Goal: Understand process/instructions

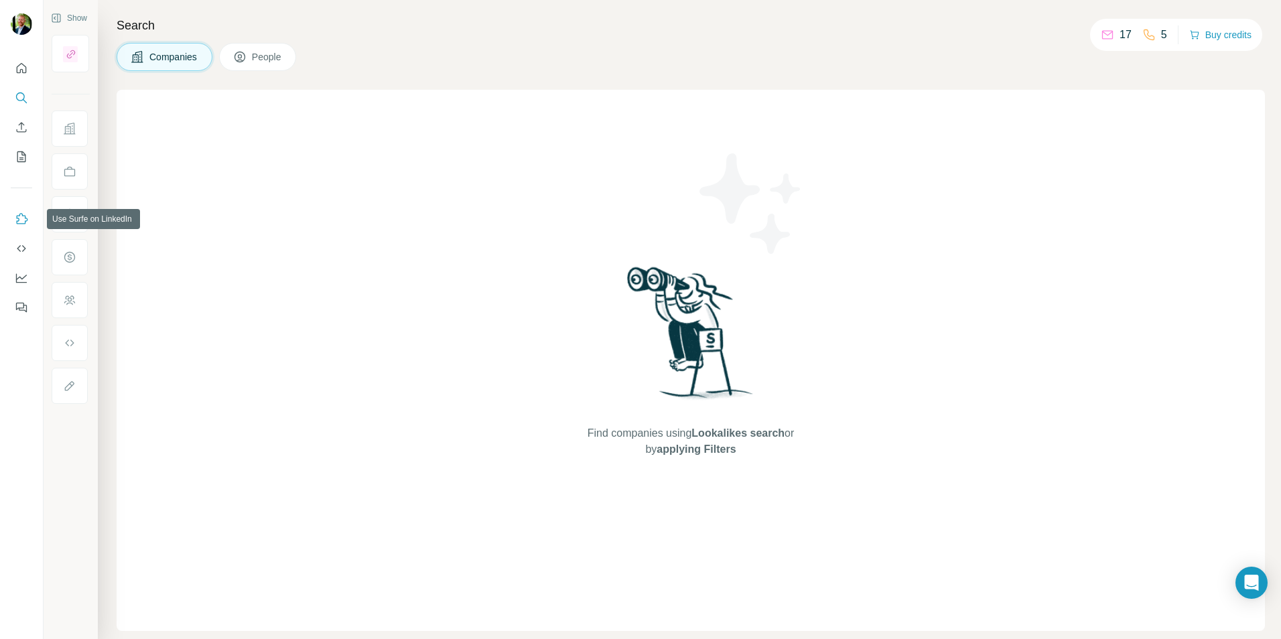
click at [21, 223] on icon "Use Surfe on LinkedIn" at bounding box center [21, 218] width 13 height 13
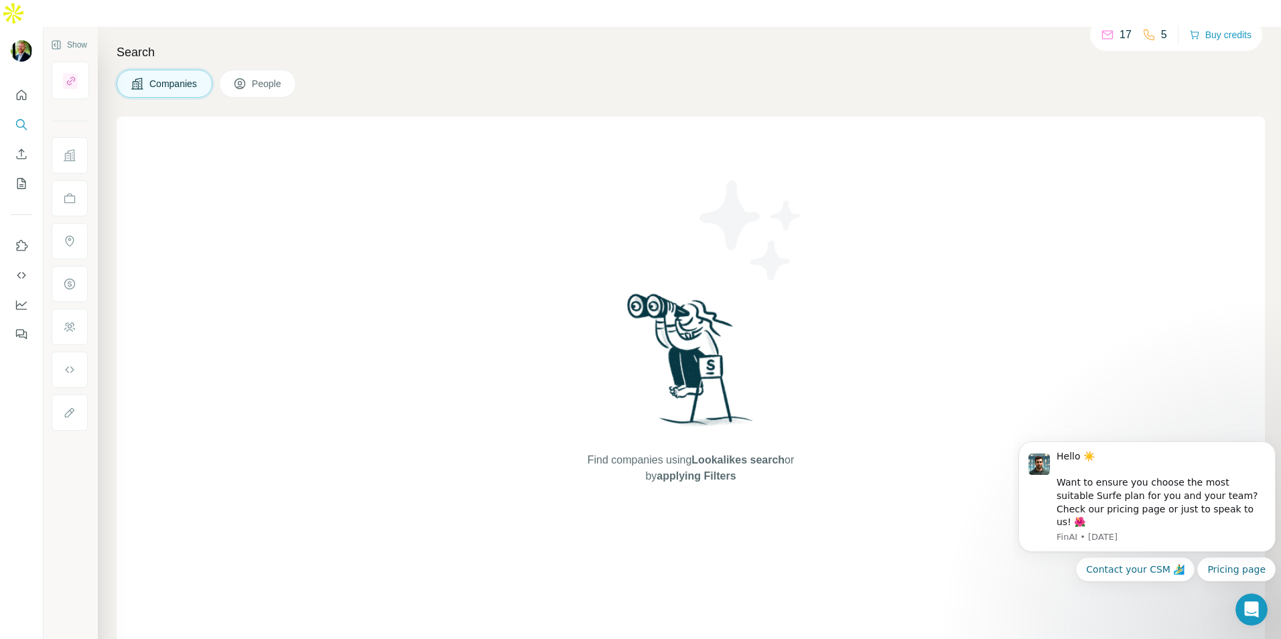
click at [259, 77] on span "People" at bounding box center [267, 83] width 31 height 13
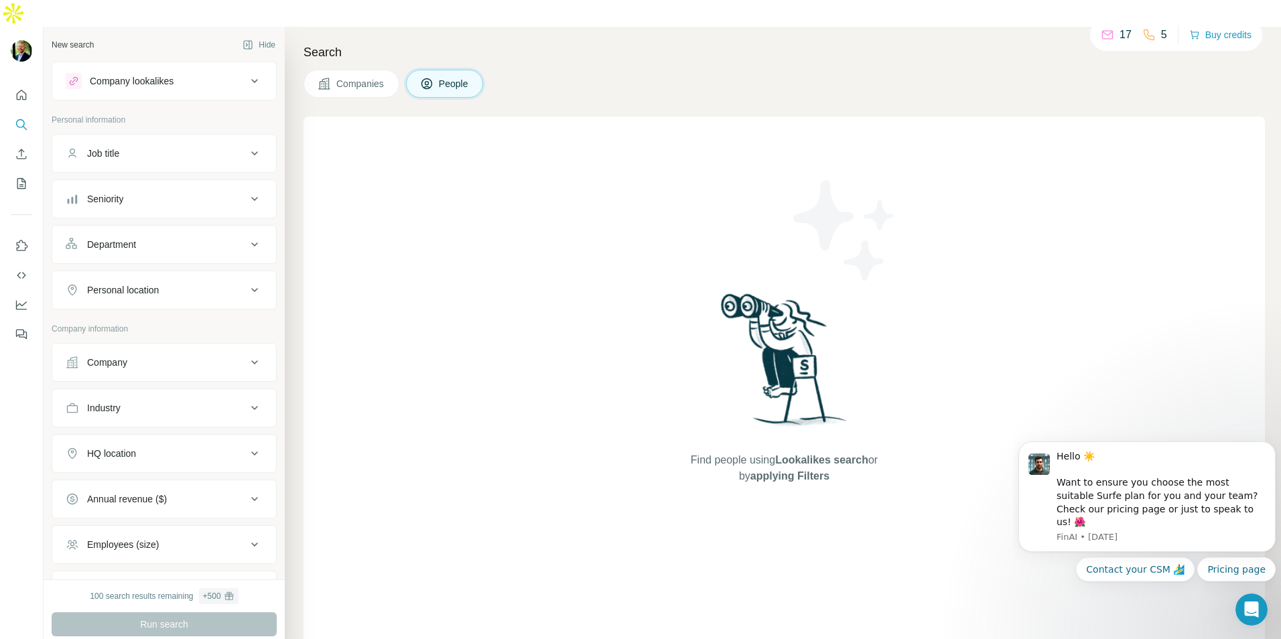
click at [456, 370] on div "Find people using Lookalikes search or by applying Filters" at bounding box center [783, 387] width 961 height 541
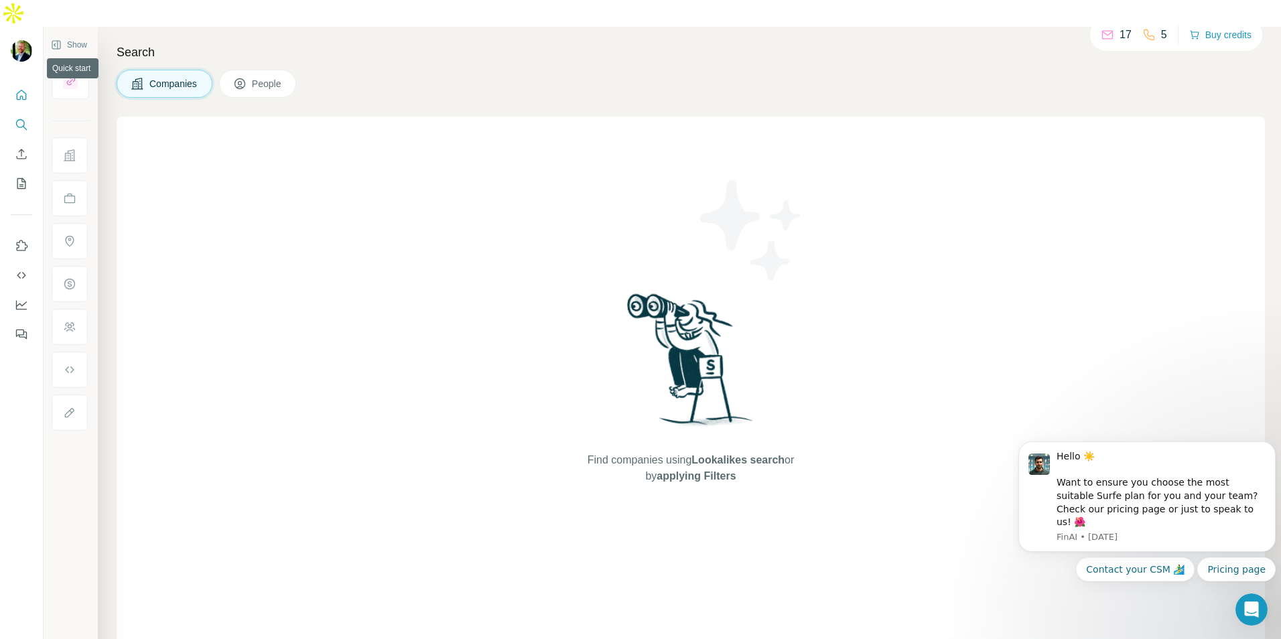
click at [19, 88] on icon "Quick start" at bounding box center [21, 94] width 13 height 13
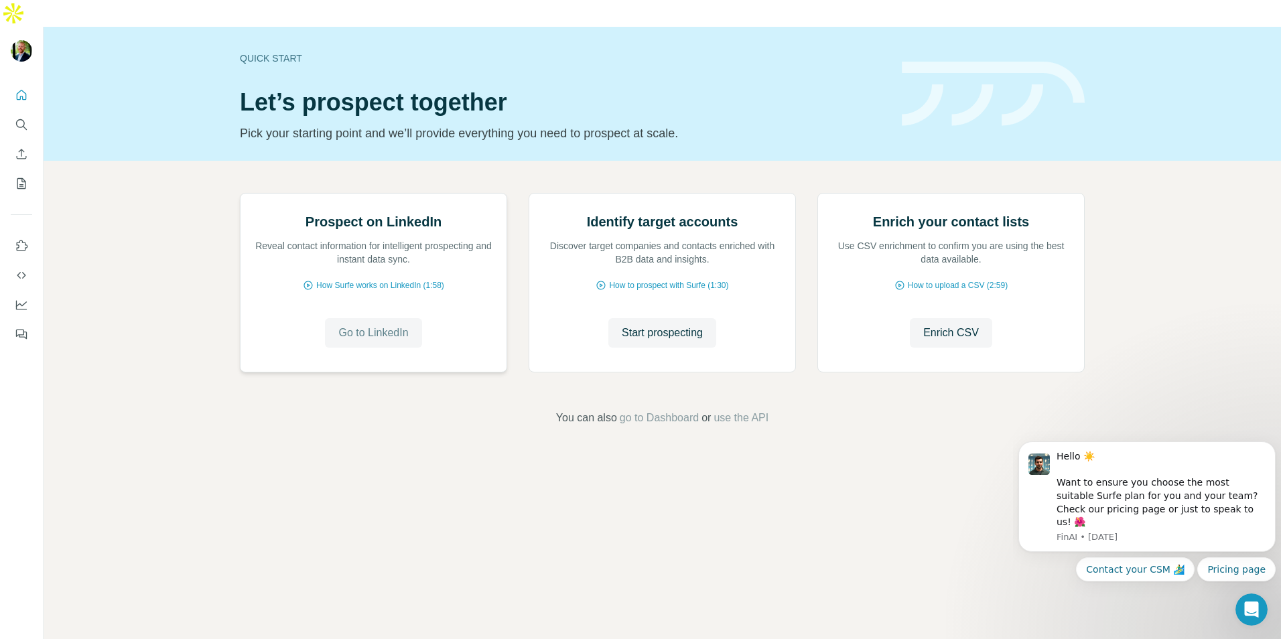
click at [358, 341] on span "Go to LinkedIn" at bounding box center [373, 333] width 70 height 16
